Goal: Task Accomplishment & Management: Manage account settings

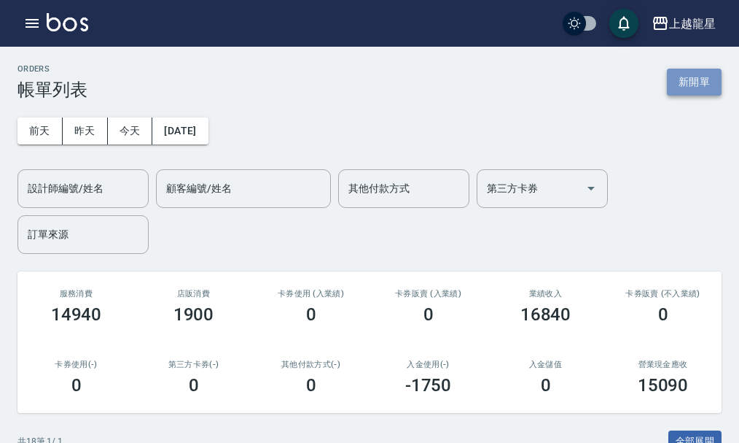
click at [695, 72] on button "新開單" at bounding box center [694, 82] width 55 height 27
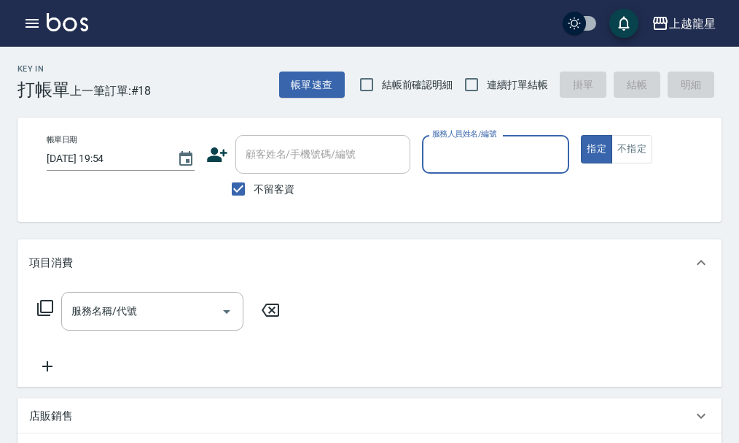
click at [263, 190] on span "不留客資" at bounding box center [274, 189] width 41 height 15
click at [254, 190] on input "不留客資" at bounding box center [238, 189] width 31 height 31
checkbox input "false"
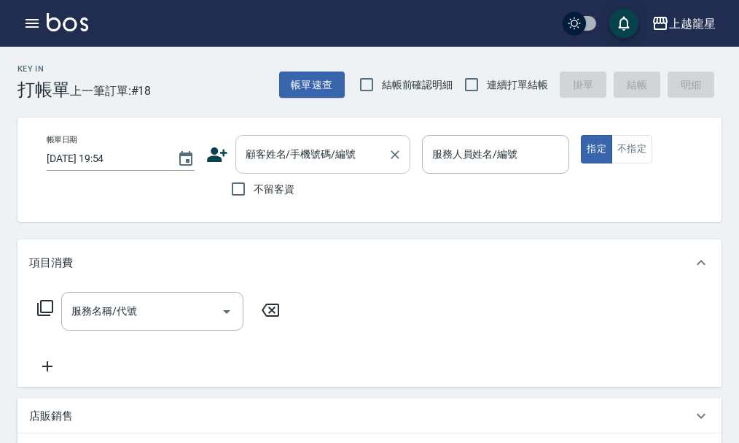
click at [265, 166] on input "顧客姓名/手機號碼/編號" at bounding box center [312, 154] width 140 height 26
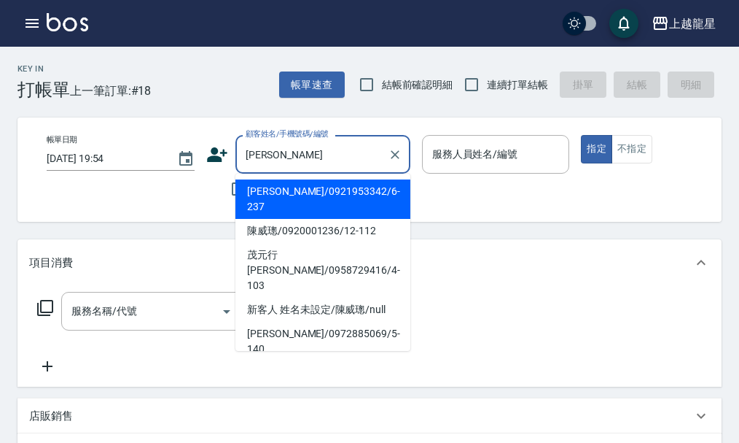
click at [352, 193] on li "[PERSON_NAME]/0921953342/6-237" at bounding box center [323, 198] width 175 height 39
type input "[PERSON_NAME]/0921953342/6-237"
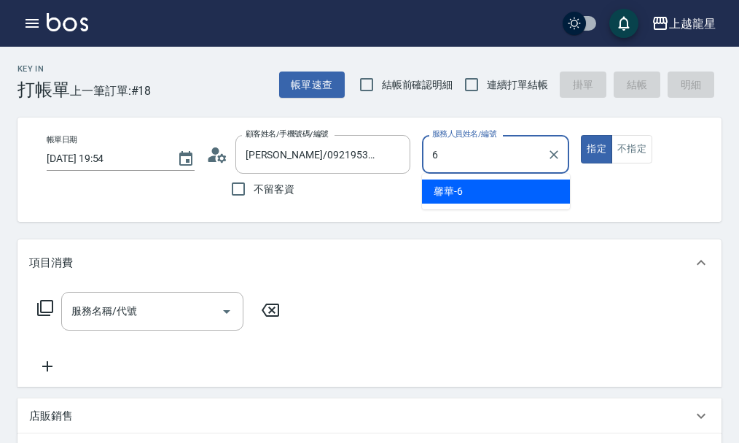
type input "馨華-6"
type button "true"
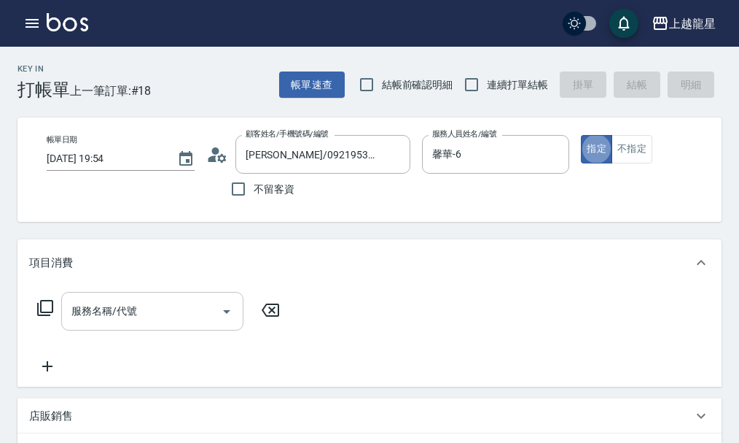
click at [91, 321] on div "服務名稱/代號 服務名稱/代號" at bounding box center [152, 311] width 182 height 39
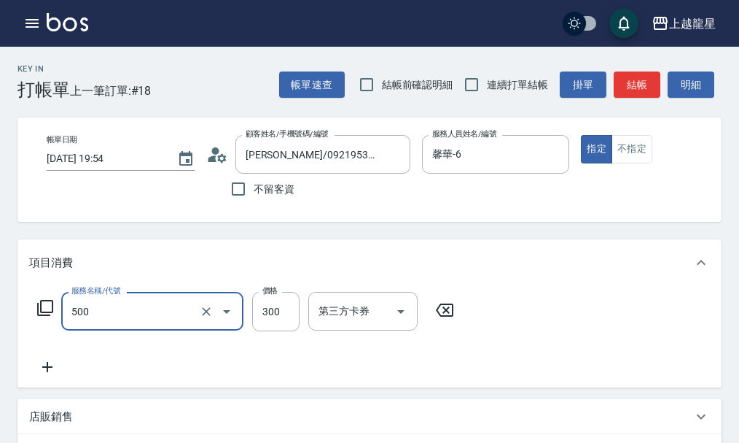
type input "一般洗髮(500)"
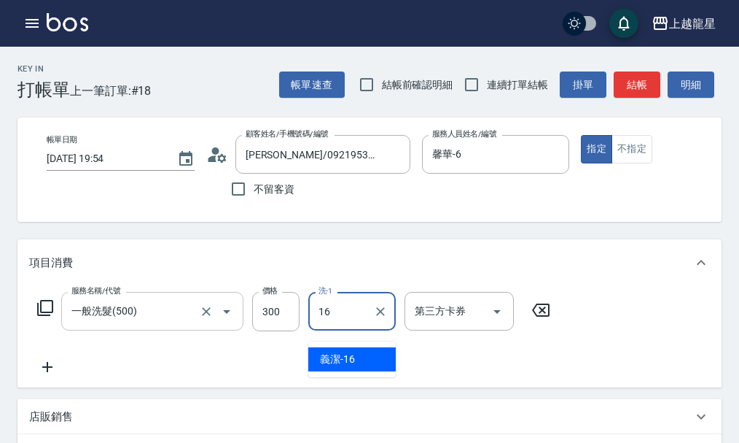
type input "義潔-16"
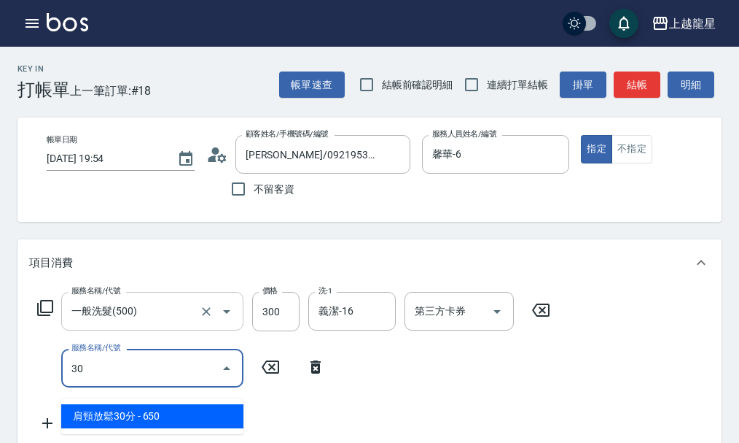
type input "30"
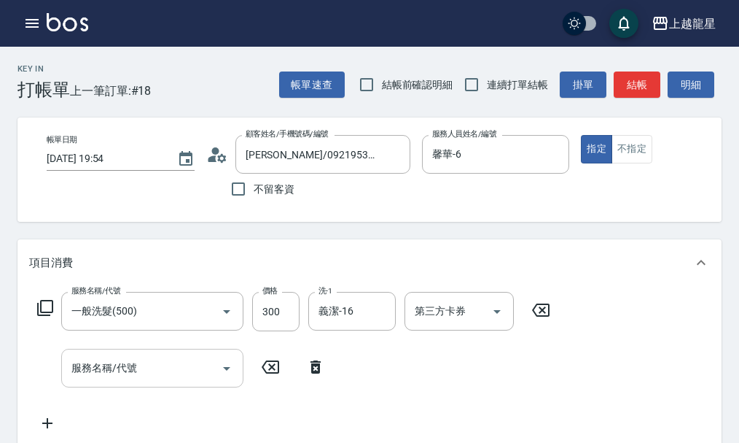
click at [99, 378] on div "服務名稱/代號 服務名稱/代號" at bounding box center [152, 368] width 182 height 39
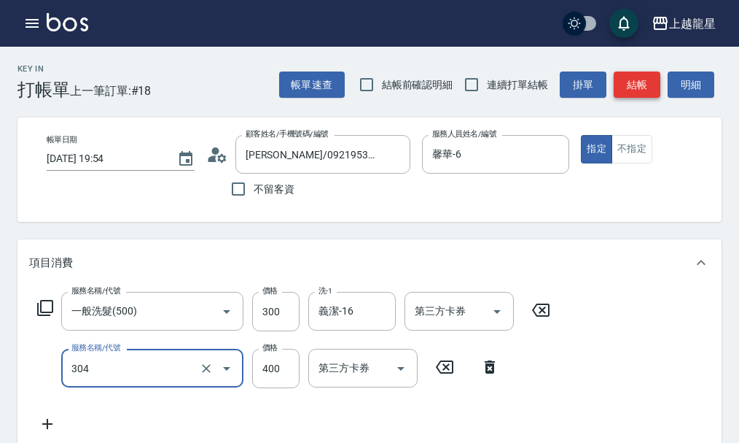
type input "剪髮(304)"
click at [639, 85] on button "結帳" at bounding box center [637, 84] width 47 height 27
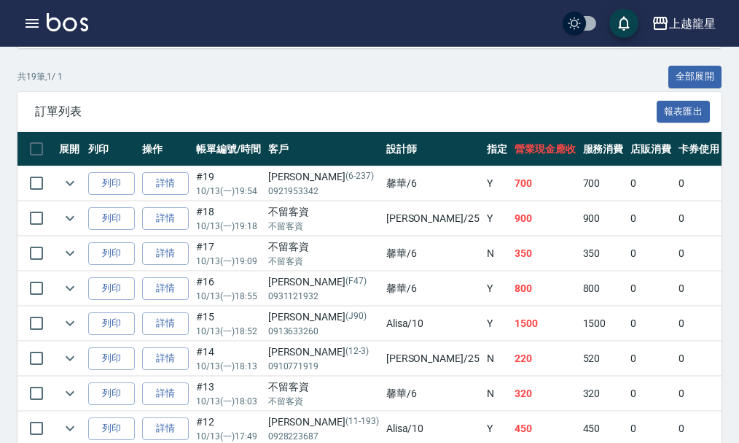
scroll to position [73, 0]
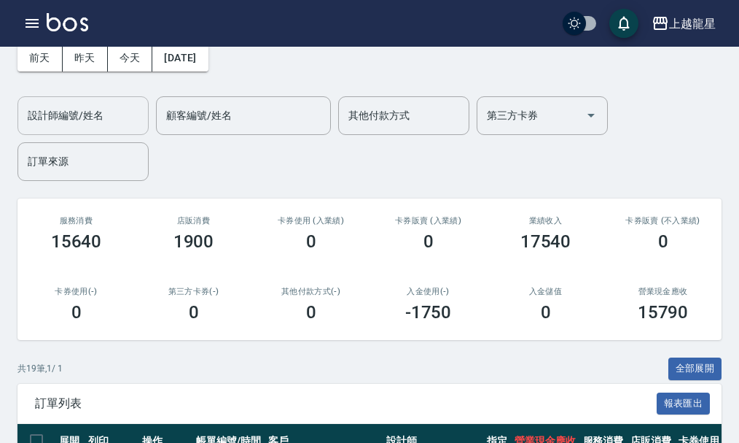
click at [111, 110] on input "設計師編號/姓名" at bounding box center [83, 116] width 118 height 26
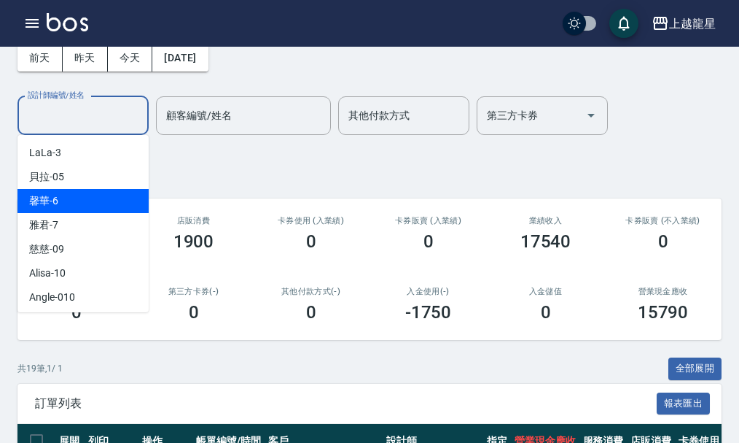
click at [105, 202] on div "馨華 -6" at bounding box center [83, 201] width 131 height 24
type input "馨華-6"
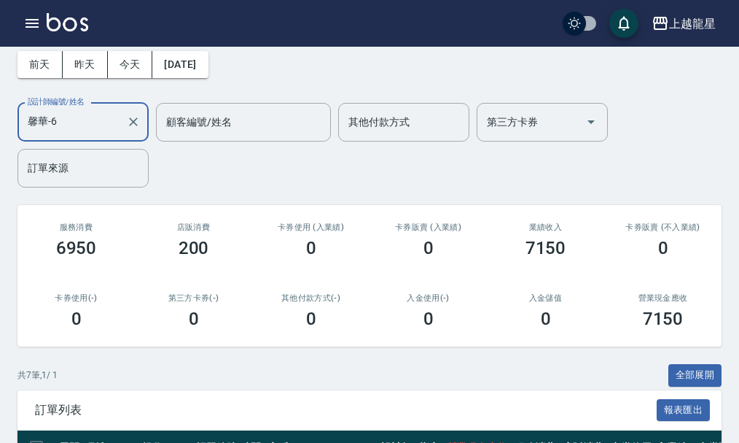
scroll to position [0, 0]
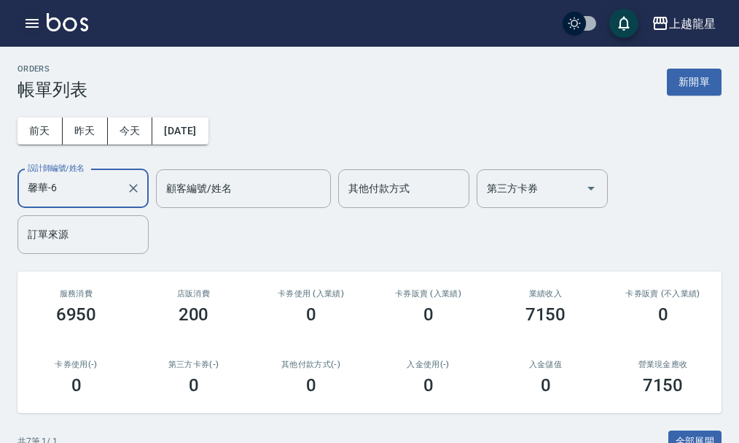
click at [31, 26] on icon "button" at bounding box center [32, 23] width 13 height 9
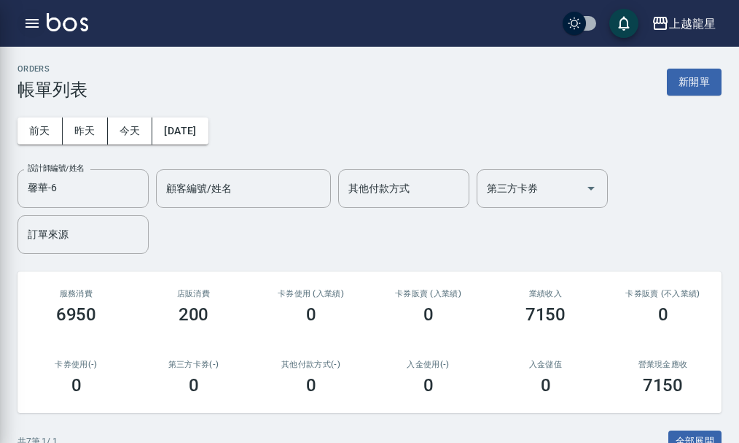
click at [37, 18] on div at bounding box center [369, 221] width 739 height 443
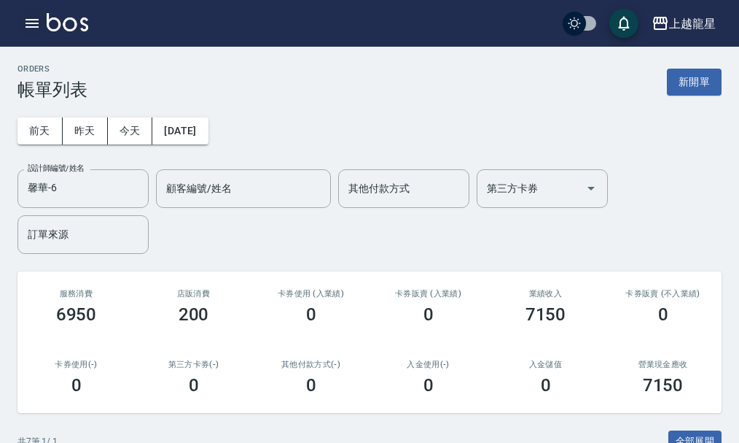
click at [37, 18] on icon "button" at bounding box center [32, 24] width 18 height 18
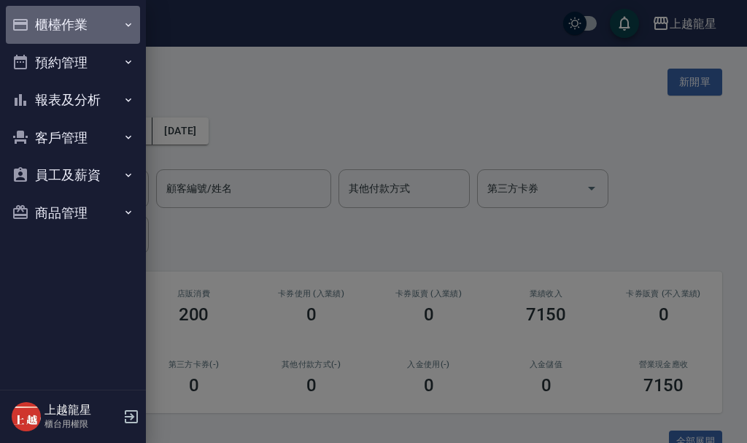
click at [37, 18] on button "櫃檯作業" at bounding box center [73, 25] width 134 height 38
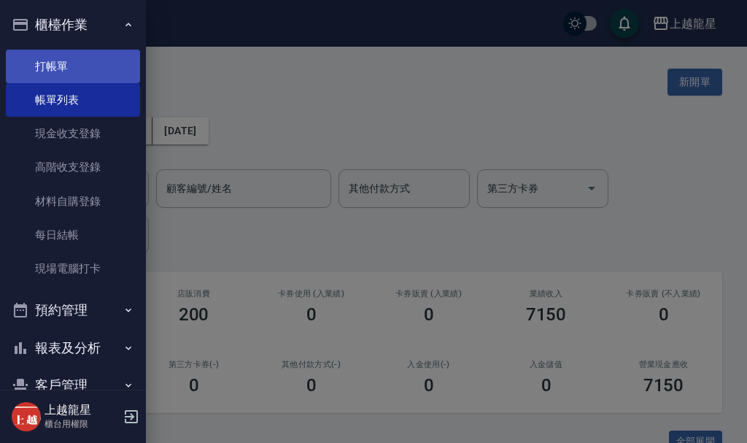
click at [40, 62] on link "打帳單" at bounding box center [73, 67] width 134 height 34
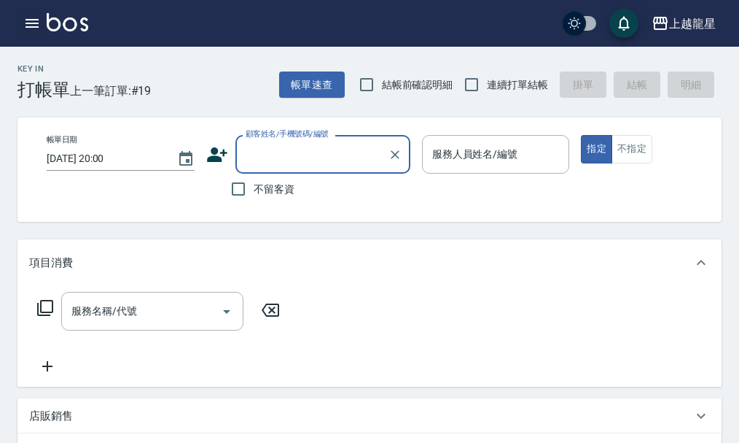
click at [26, 19] on icon "button" at bounding box center [32, 23] width 13 height 9
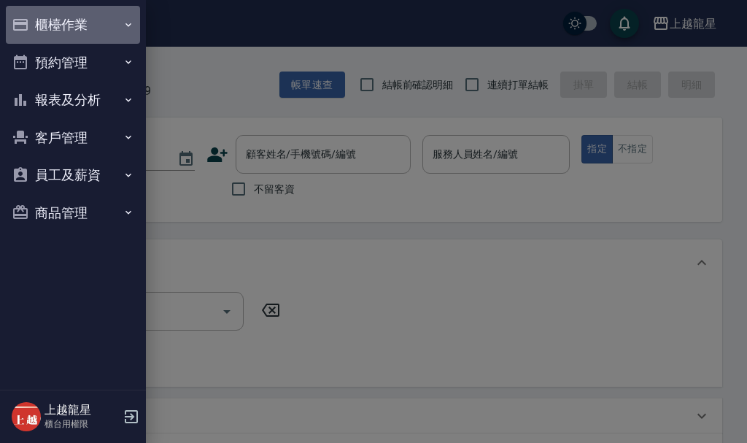
click at [26, 19] on button "櫃檯作業" at bounding box center [73, 25] width 134 height 38
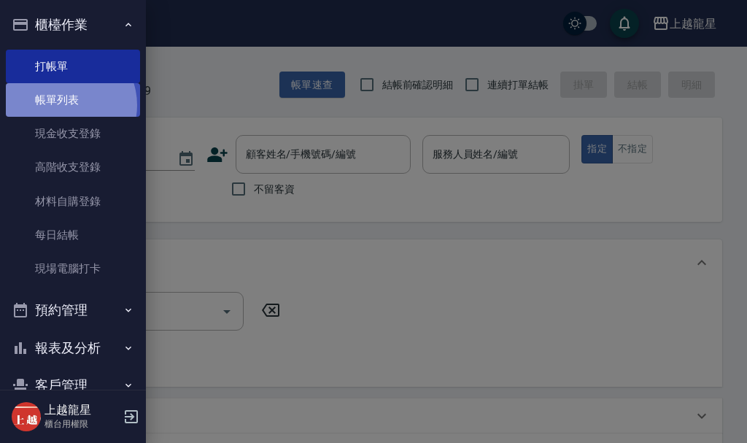
click at [64, 105] on link "帳單列表" at bounding box center [73, 100] width 134 height 34
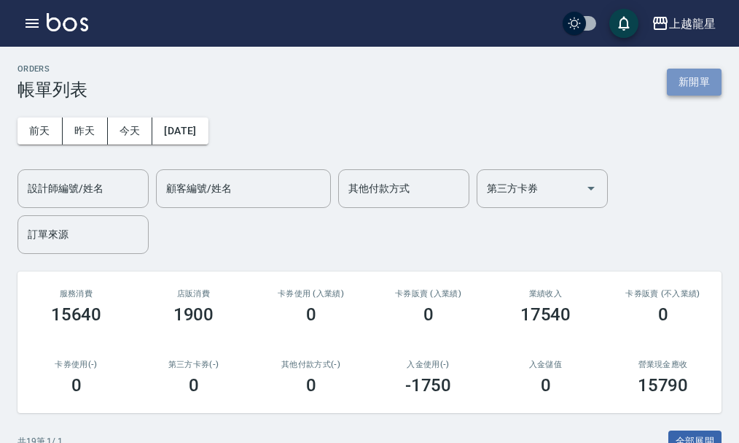
click at [706, 85] on button "新開單" at bounding box center [694, 82] width 55 height 27
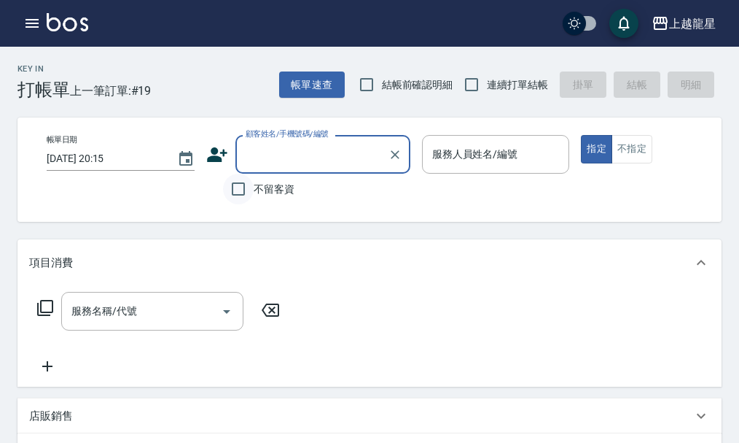
click at [239, 186] on input "不留客資" at bounding box center [238, 189] width 31 height 31
checkbox input "true"
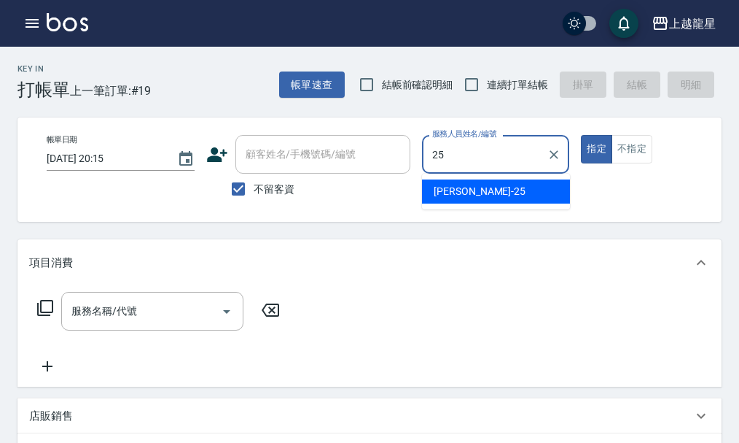
click at [497, 190] on div "淑雲 -25" at bounding box center [496, 191] width 148 height 24
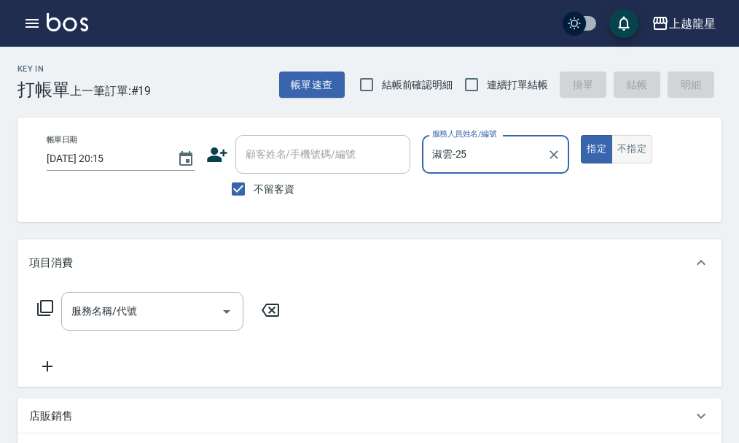
type input "淑雲-25"
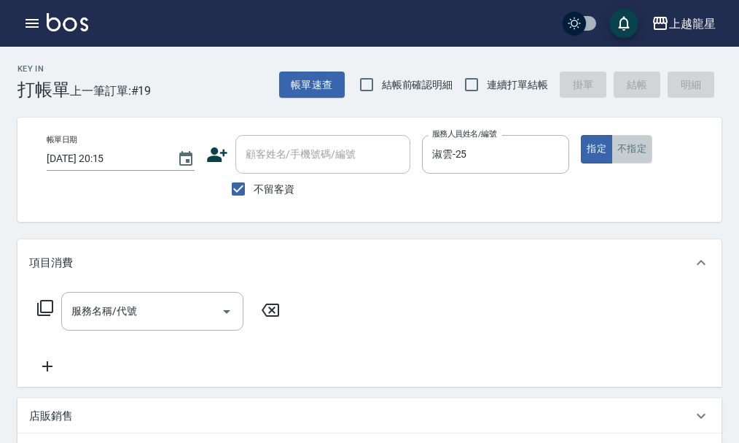
click at [643, 144] on button "不指定" at bounding box center [632, 149] width 41 height 28
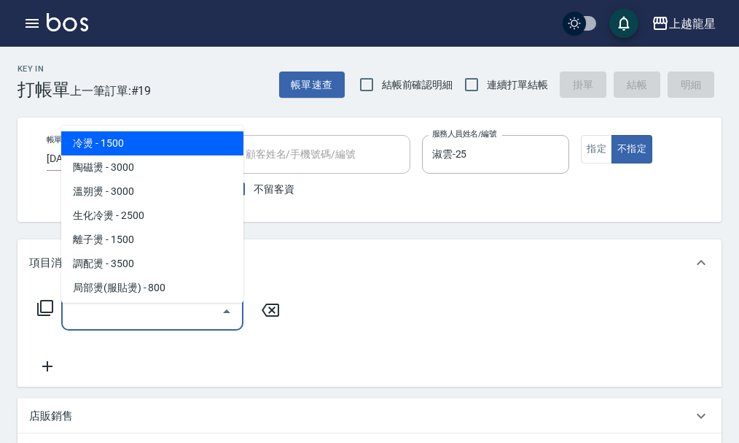
click at [96, 324] on input "服務名稱/代號" at bounding box center [141, 311] width 147 height 26
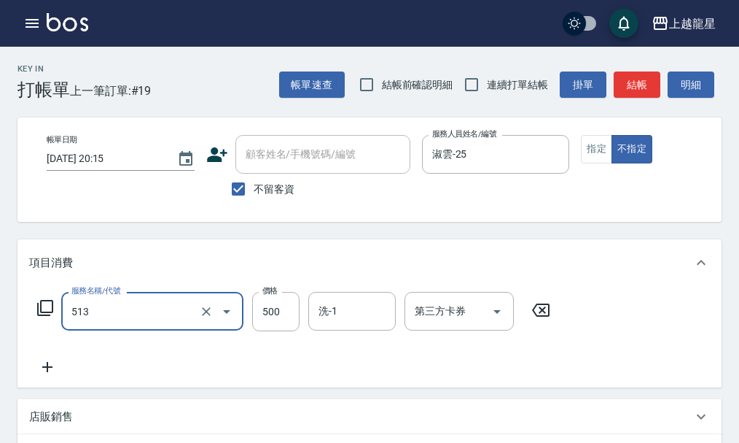
type input "SPA健康洗(513)"
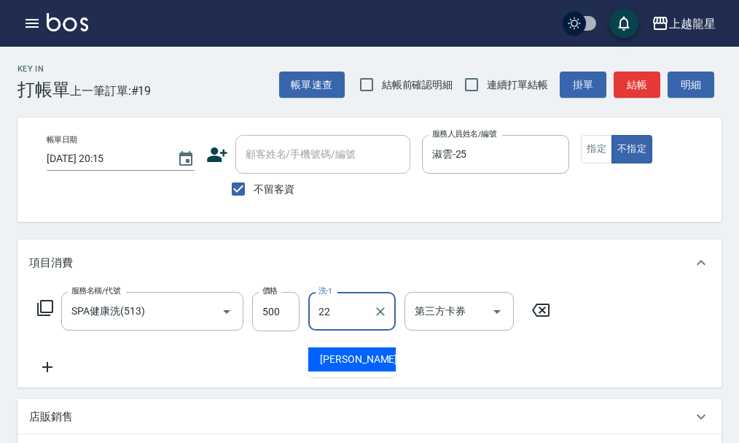
type input "[PERSON_NAME]-22"
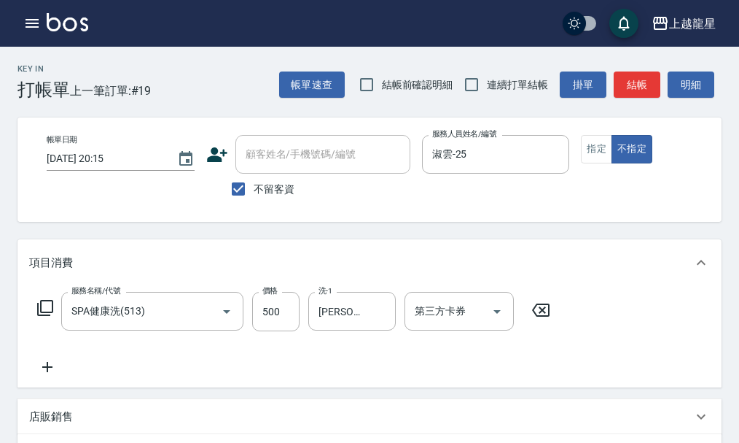
click at [47, 316] on icon at bounding box center [45, 308] width 18 height 18
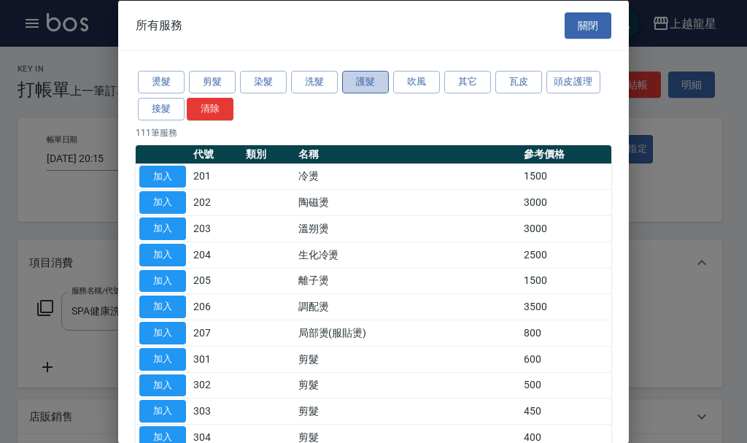
click at [365, 85] on button "護髮" at bounding box center [365, 82] width 47 height 23
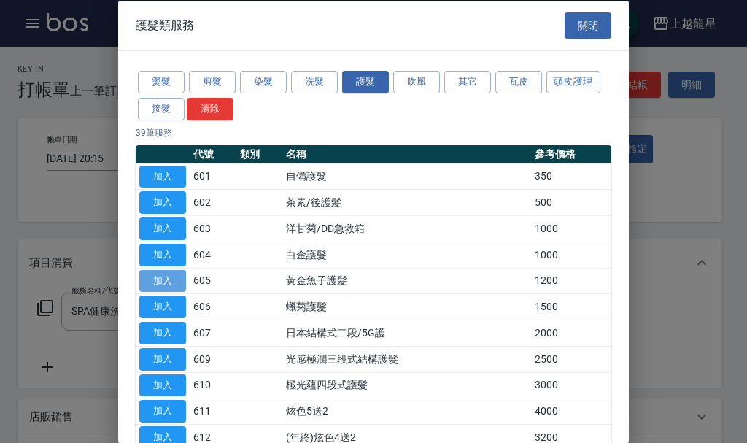
click at [178, 279] on button "加入" at bounding box center [162, 280] width 47 height 23
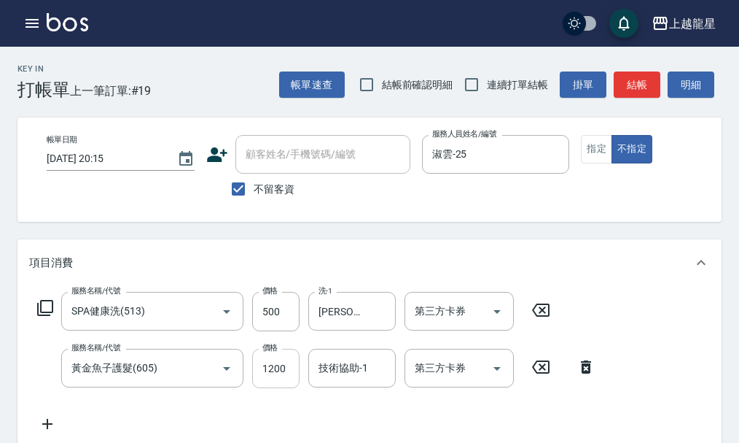
click at [296, 381] on input "1200" at bounding box center [275, 368] width 47 height 39
type input "960"
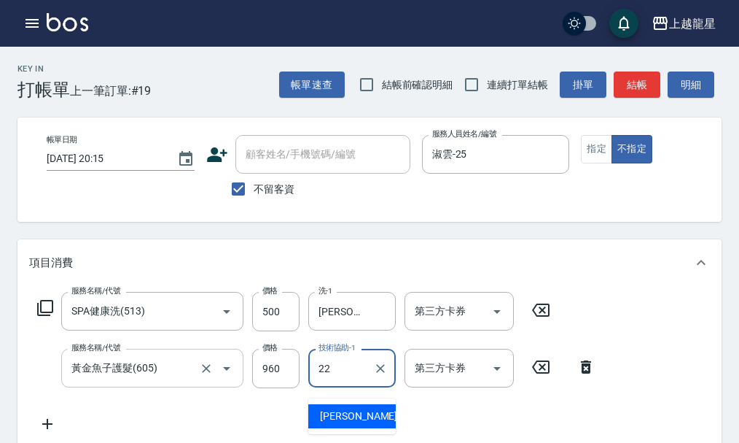
type input "[PERSON_NAME]-22"
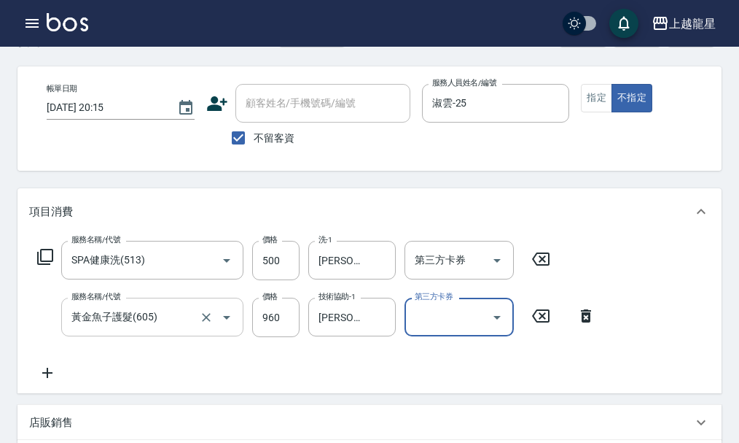
scroll to position [73, 0]
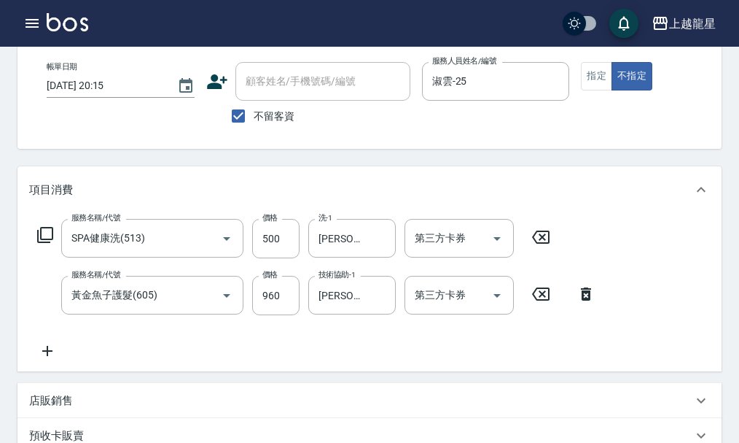
click at [44, 359] on icon at bounding box center [47, 351] width 36 height 18
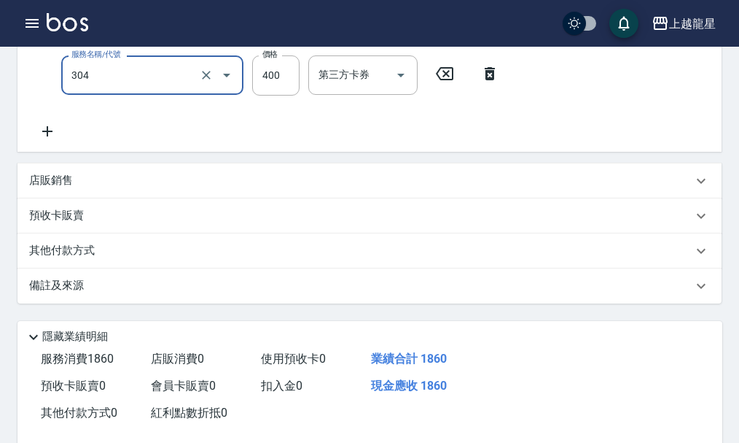
scroll to position [464, 0]
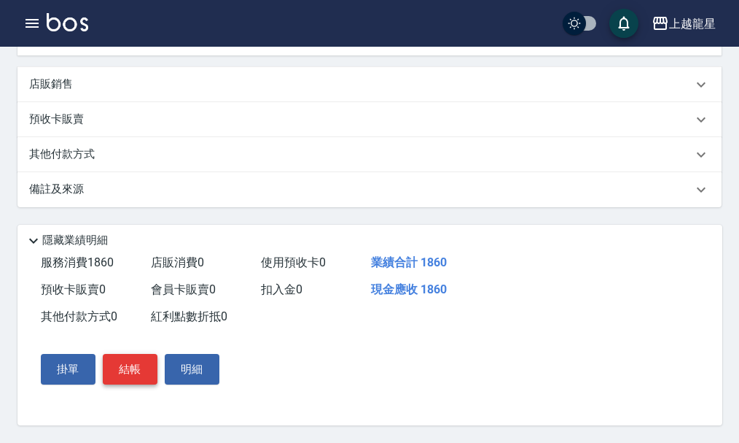
type input "剪髮(304)"
click at [110, 376] on button "結帳" at bounding box center [130, 369] width 55 height 31
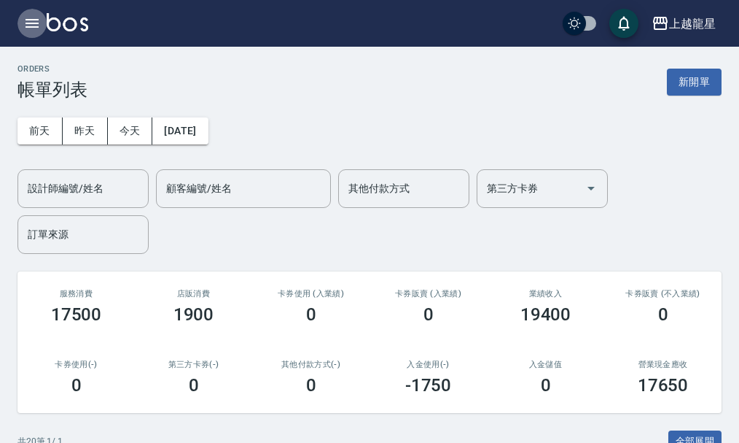
click at [24, 26] on button "button" at bounding box center [32, 23] width 29 height 29
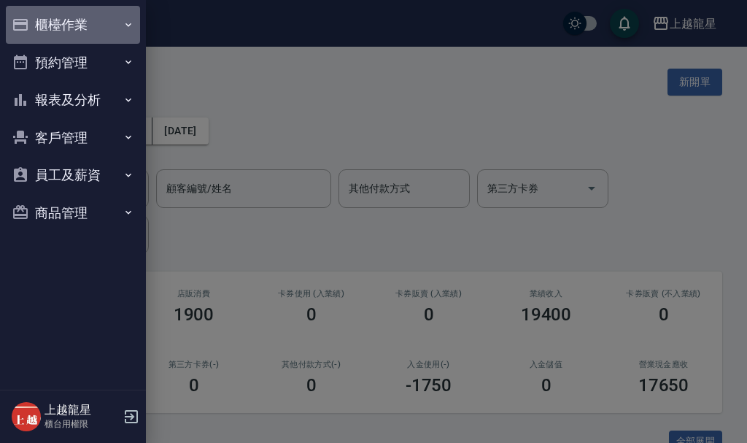
click at [44, 12] on button "櫃檯作業" at bounding box center [73, 25] width 134 height 38
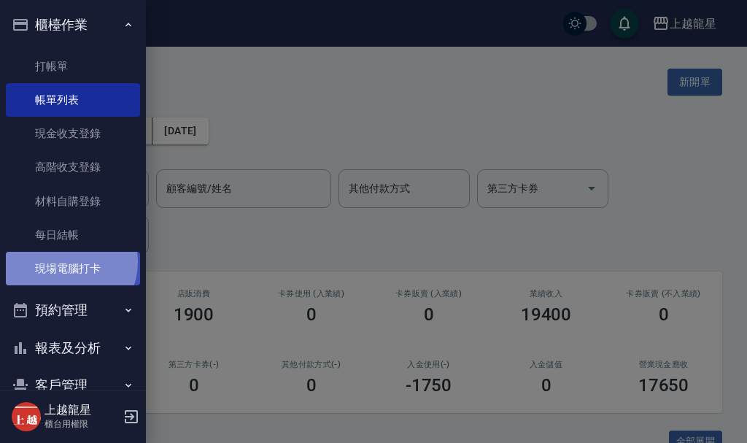
click at [66, 263] on link "現場電腦打卡" at bounding box center [73, 269] width 134 height 34
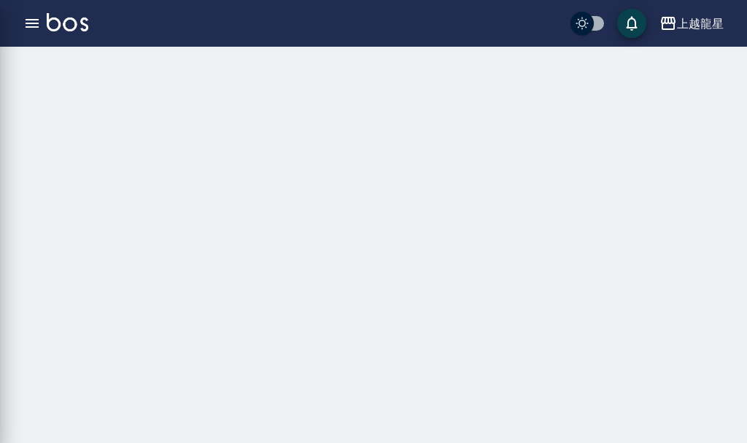
drag, startPoint x: 182, startPoint y: 212, endPoint x: 205, endPoint y: 206, distance: 24.2
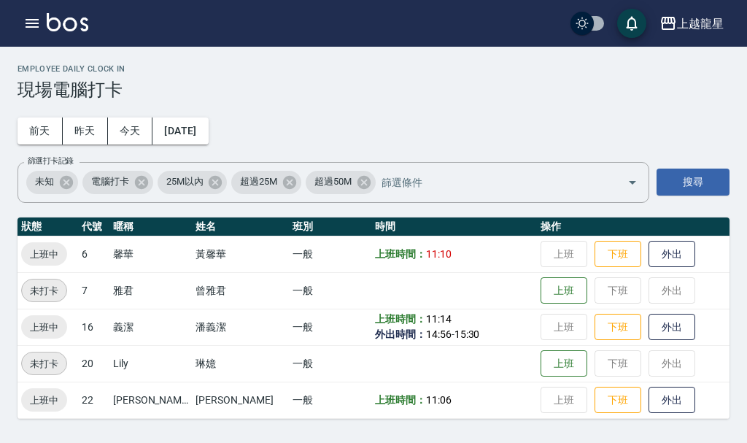
drag, startPoint x: 205, startPoint y: 206, endPoint x: 509, endPoint y: 120, distance: 316.0
click at [509, 120] on div "Employee Daily Clock In 現場電腦打卡 [DATE] [DATE] [DATE] [DATE] 篩選打卡記錄 未知 電腦打卡 25M以內…" at bounding box center [373, 241] width 747 height 389
click at [597, 253] on button "下班" at bounding box center [617, 254] width 47 height 26
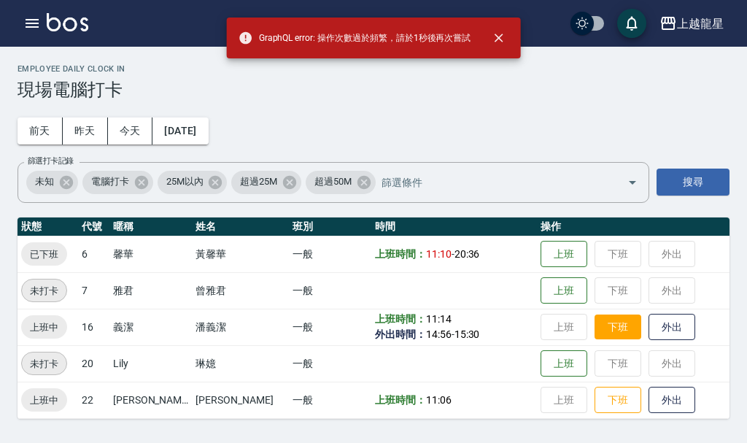
click at [600, 327] on button "下班" at bounding box center [617, 327] width 47 height 26
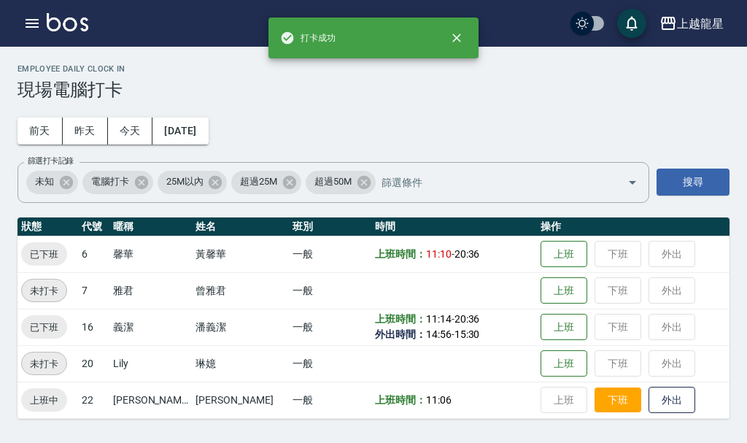
click at [594, 396] on button "下班" at bounding box center [617, 400] width 47 height 26
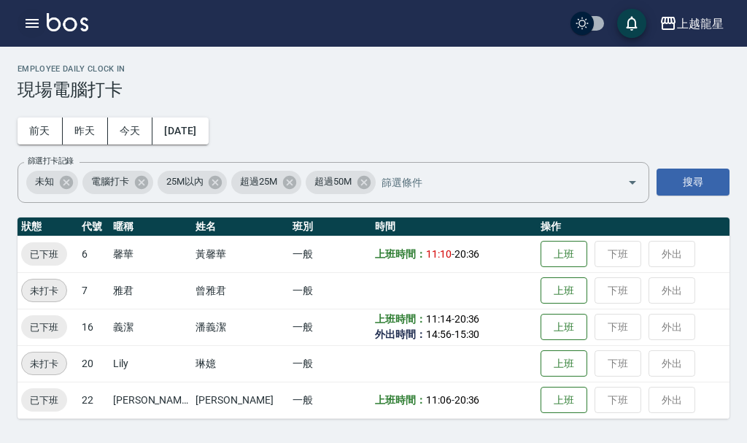
click at [42, 27] on button "button" at bounding box center [32, 23] width 29 height 29
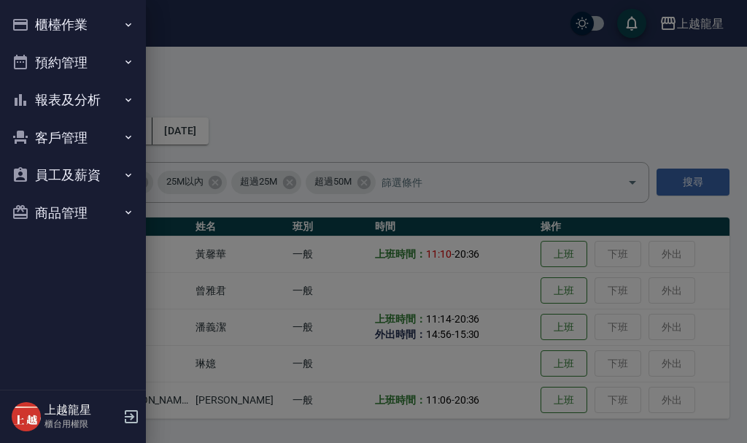
click at [45, 26] on button "櫃檯作業" at bounding box center [73, 25] width 134 height 38
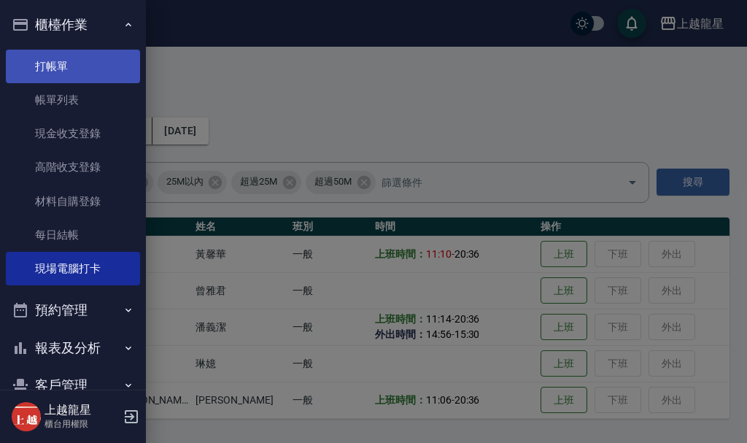
click at [69, 70] on link "打帳單" at bounding box center [73, 67] width 134 height 34
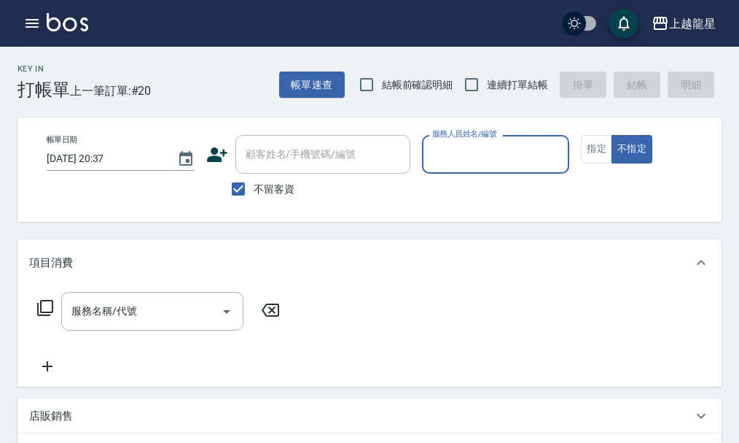
click at [27, 26] on icon "button" at bounding box center [32, 23] width 13 height 9
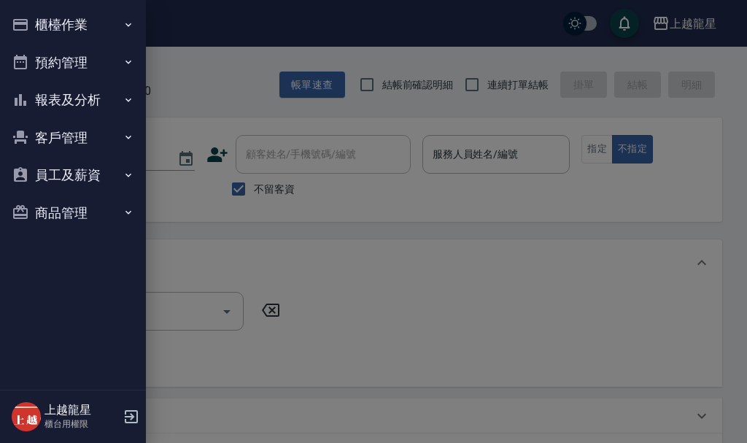
click at [42, 21] on button "櫃檯作業" at bounding box center [73, 25] width 134 height 38
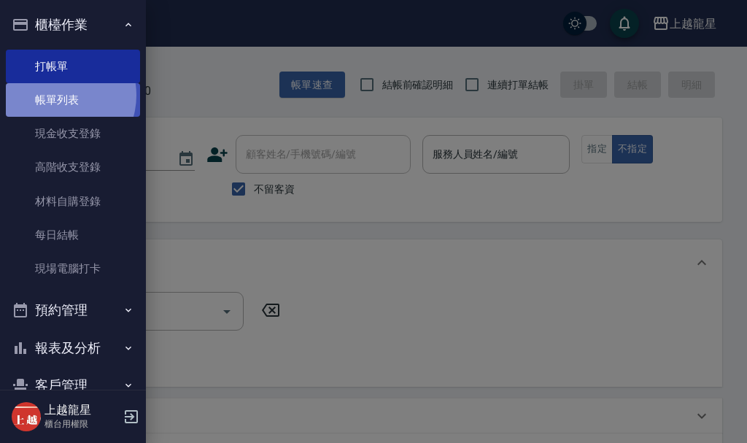
click at [58, 96] on link "帳單列表" at bounding box center [73, 100] width 134 height 34
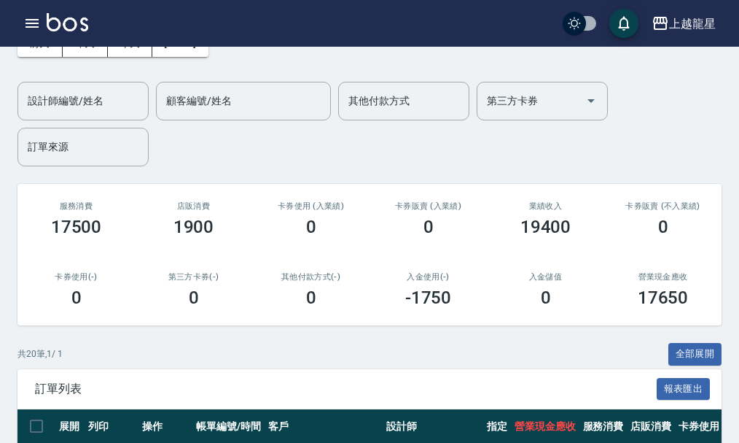
scroll to position [219, 0]
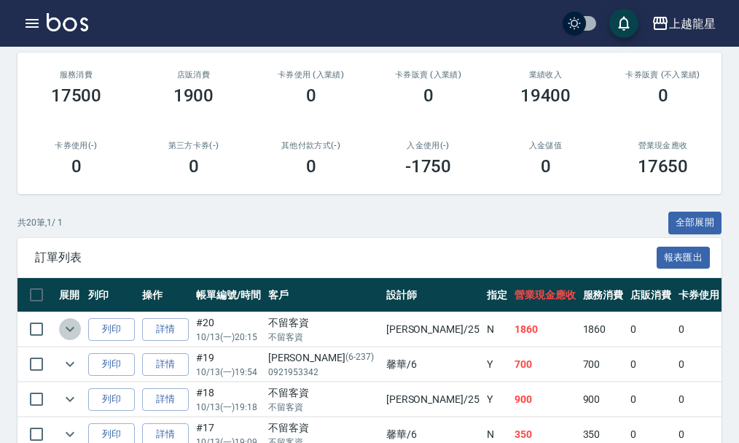
click at [69, 330] on icon "expand row" at bounding box center [70, 329] width 9 height 5
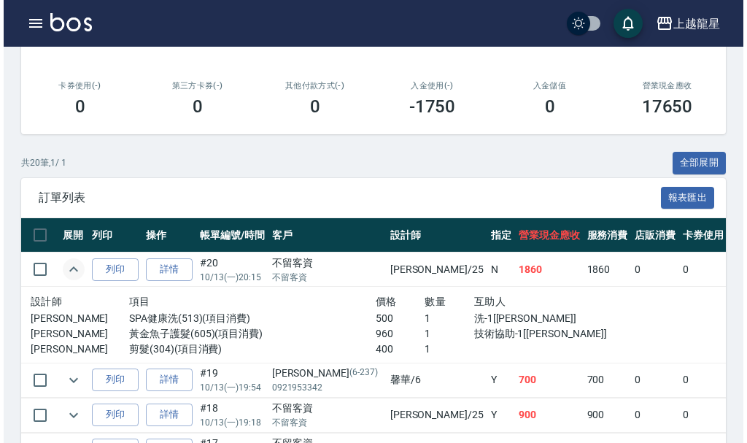
scroll to position [365, 0]
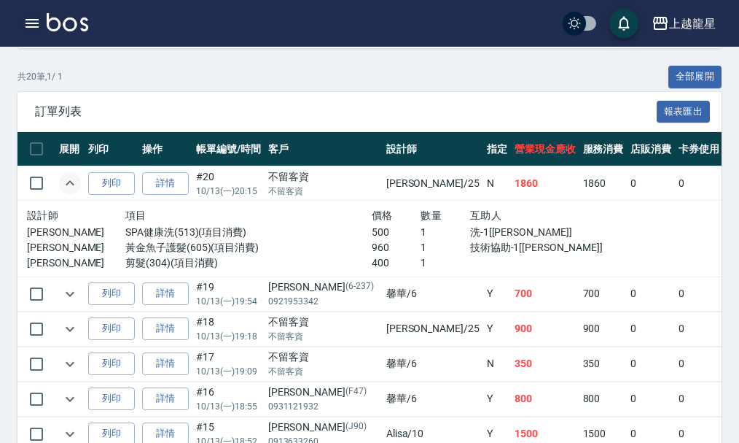
click at [28, 18] on icon "button" at bounding box center [32, 24] width 18 height 18
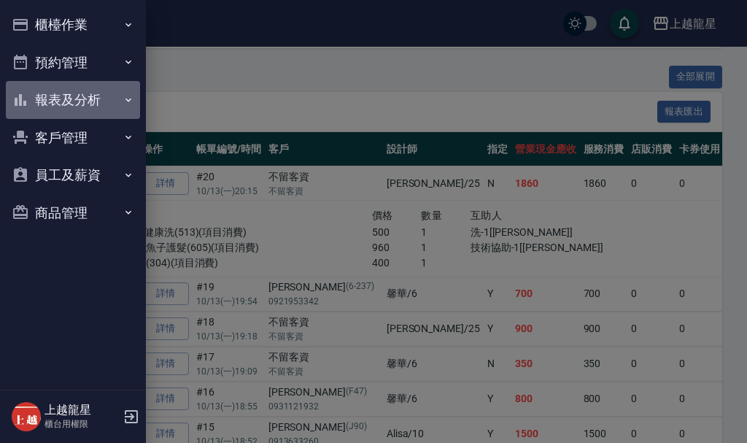
click at [74, 97] on button "報表及分析" at bounding box center [73, 100] width 134 height 38
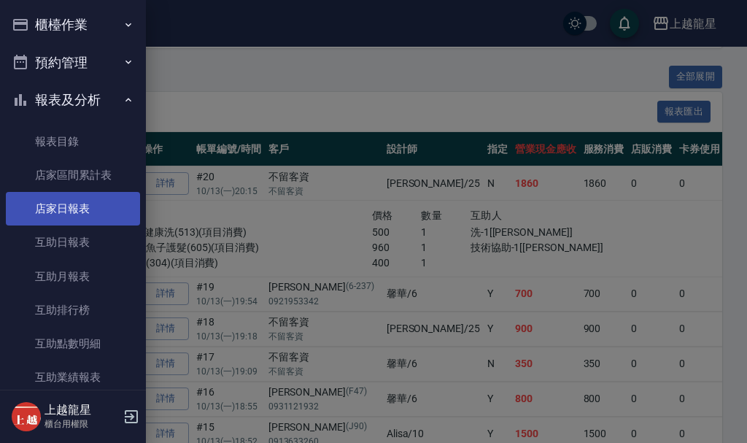
click at [61, 207] on link "店家日報表" at bounding box center [73, 209] width 134 height 34
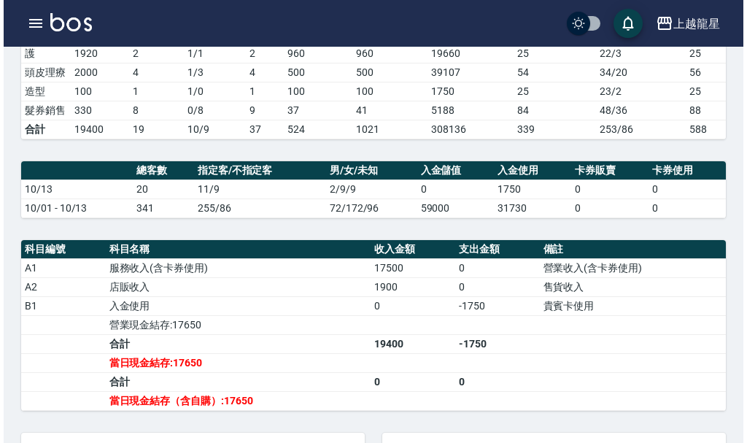
scroll to position [438, 0]
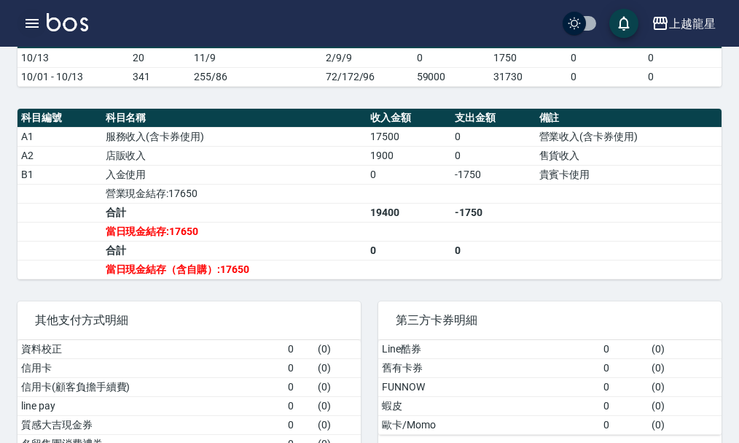
click at [39, 20] on icon "button" at bounding box center [32, 24] width 18 height 18
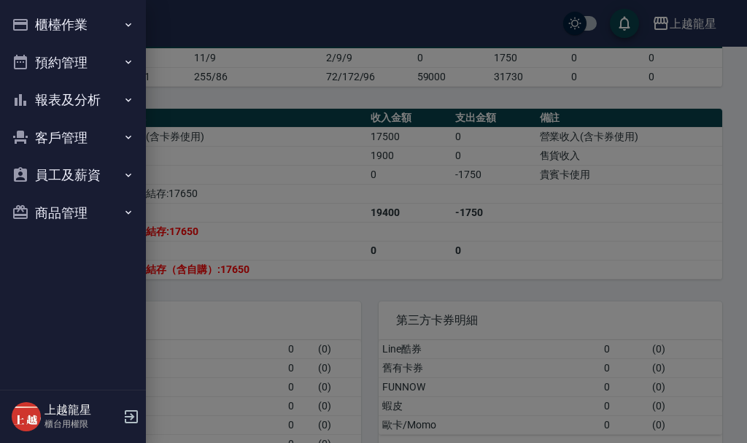
click at [37, 21] on button "櫃檯作業" at bounding box center [73, 25] width 134 height 38
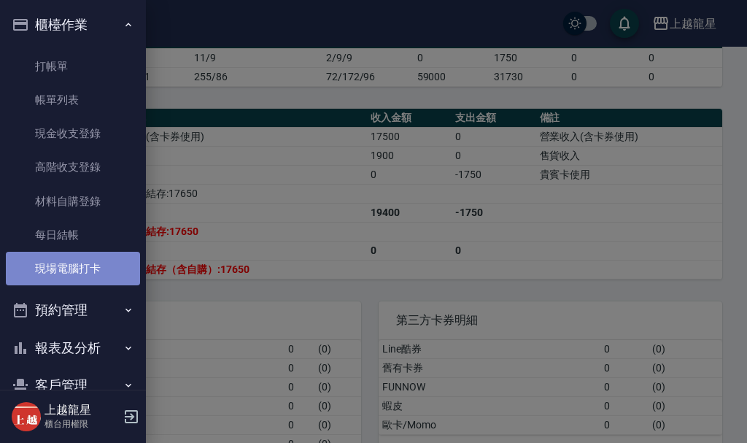
click at [85, 271] on link "現場電腦打卡" at bounding box center [73, 269] width 134 height 34
